Goal: Find specific page/section: Find specific page/section

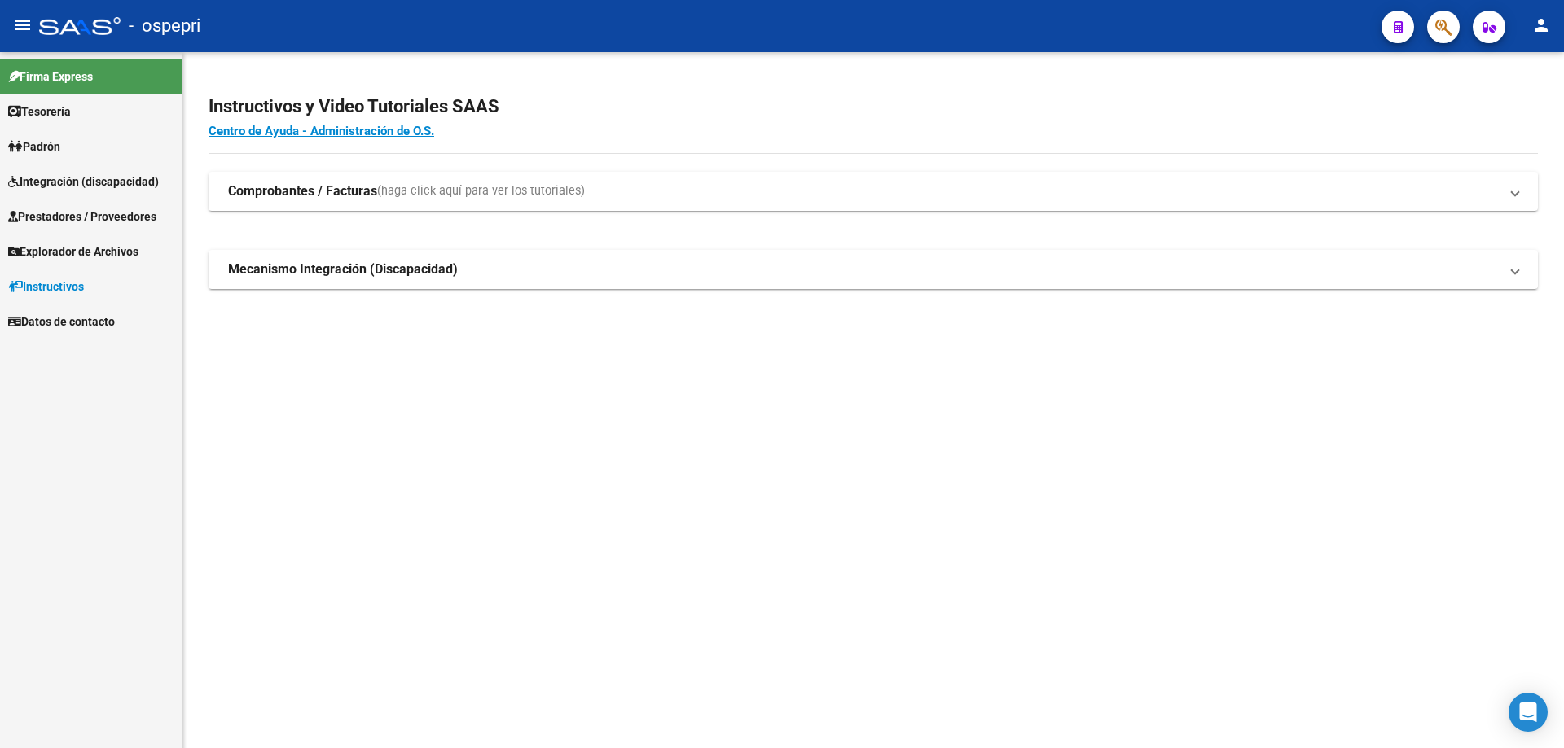
click at [59, 182] on span "Integración (discapacidad)" at bounding box center [83, 182] width 151 height 18
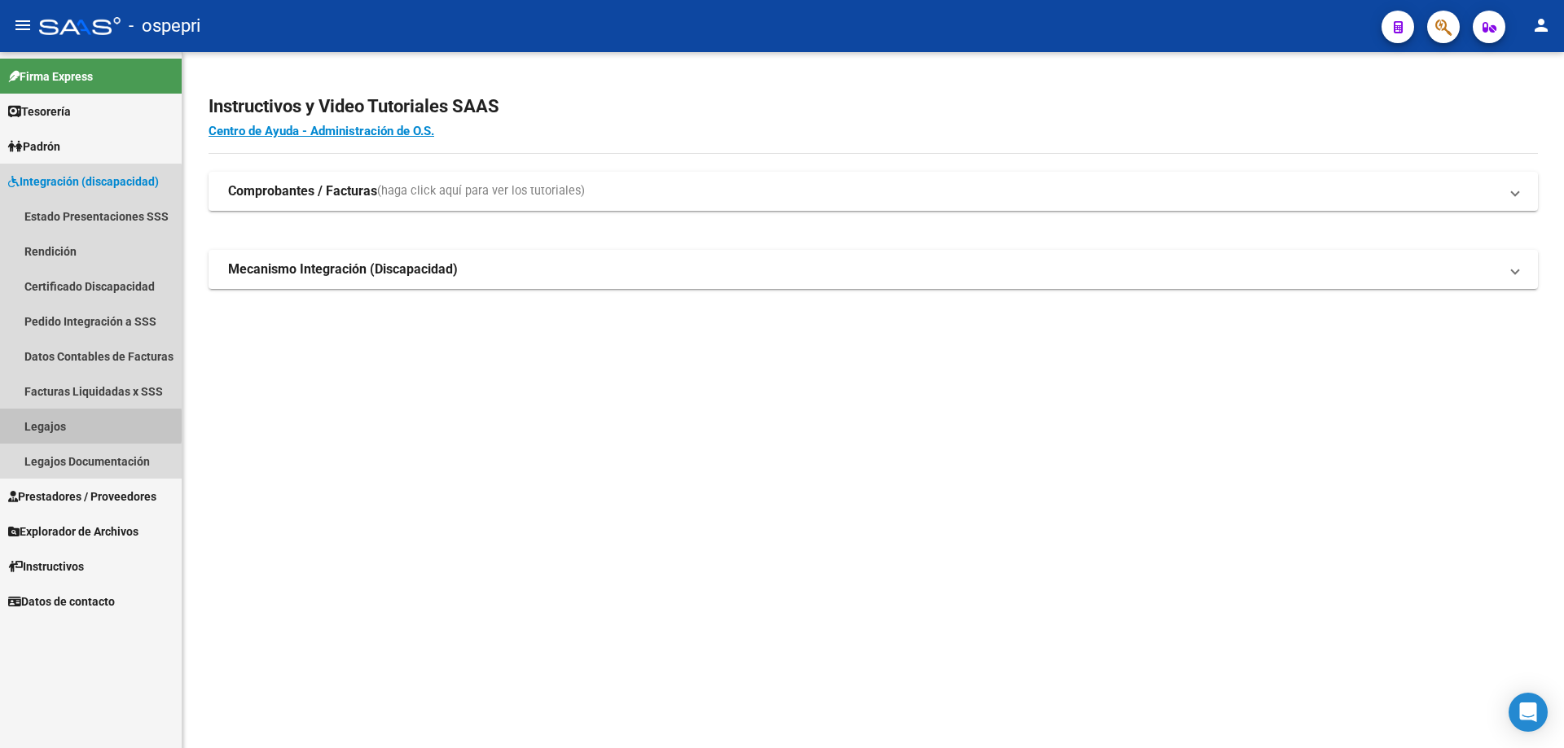
click at [39, 426] on link "Legajos" at bounding box center [91, 426] width 182 height 35
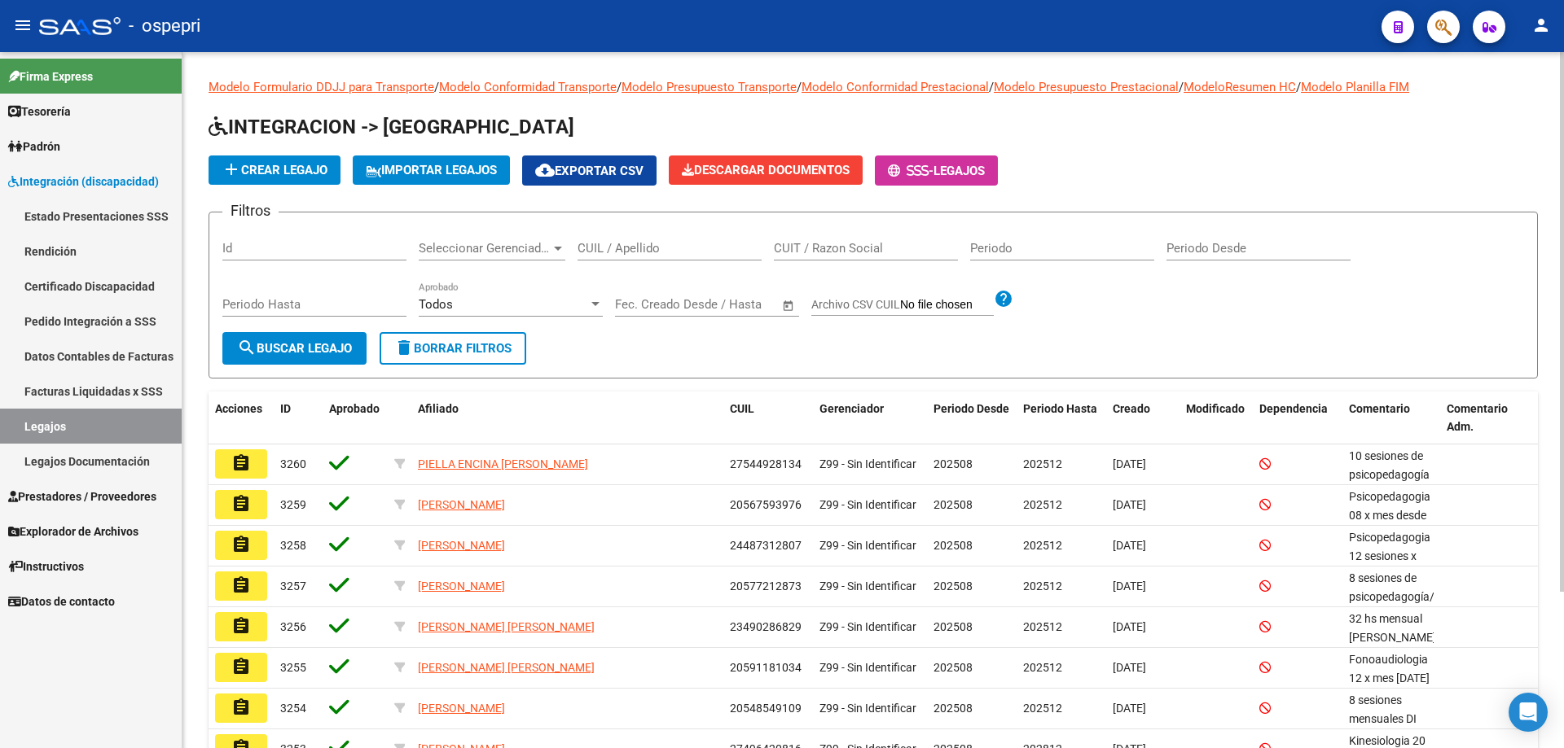
click at [602, 251] on input "CUIL / Apellido" at bounding box center [669, 248] width 184 height 15
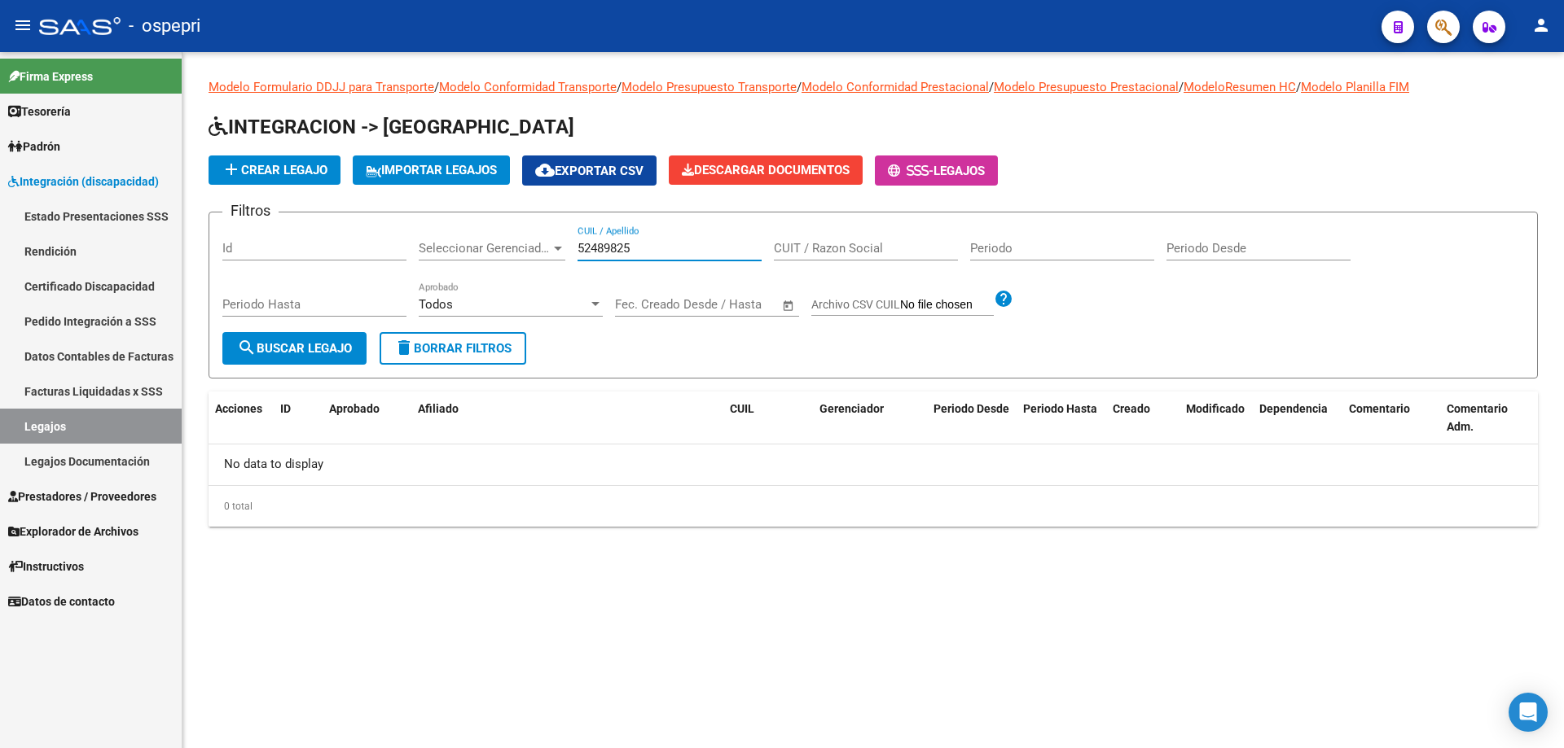
click at [650, 245] on input "52489825" at bounding box center [669, 248] width 184 height 15
type input "52498825"
click at [331, 344] on span "search Buscar Legajo" at bounding box center [294, 348] width 115 height 15
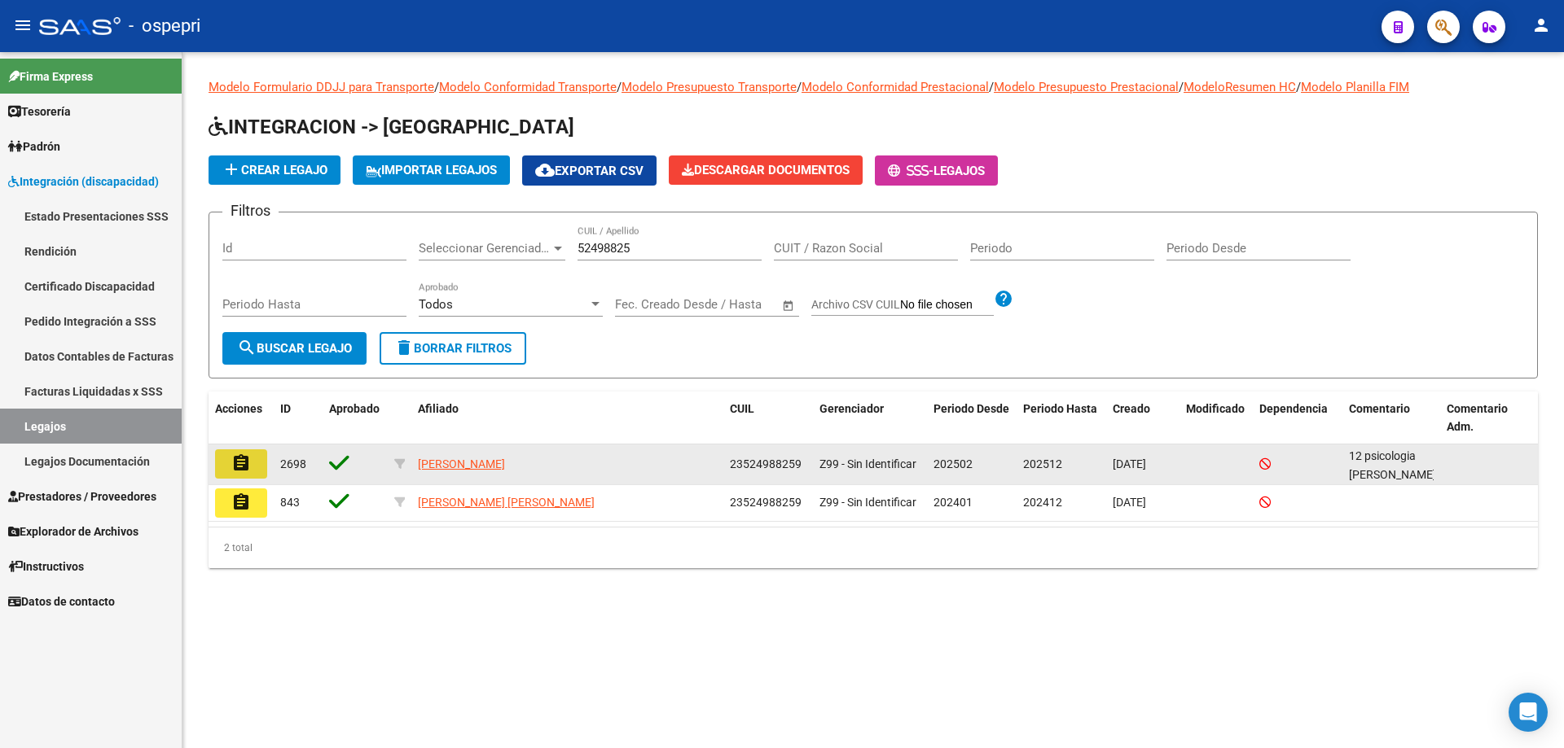
click at [257, 471] on button "assignment" at bounding box center [241, 464] width 52 height 29
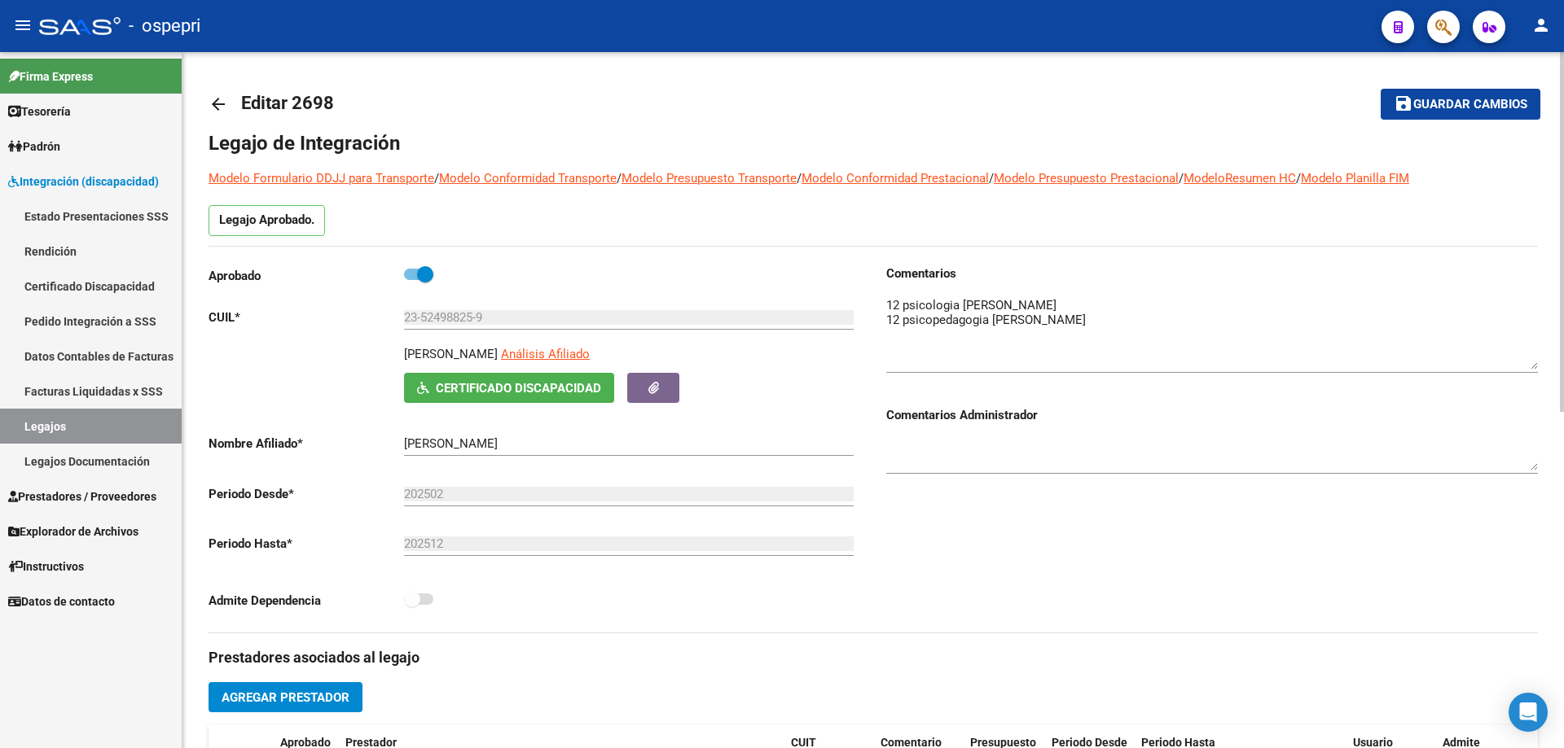
drag, startPoint x: 1537, startPoint y: 318, endPoint x: 1542, endPoint y: 359, distance: 41.1
click at [1542, 359] on div "arrow_back Editar 2698 save Guardar cambios Legajo de Integración Modelo Formul…" at bounding box center [872, 726] width 1381 height 1348
